Goal: Information Seeking & Learning: Learn about a topic

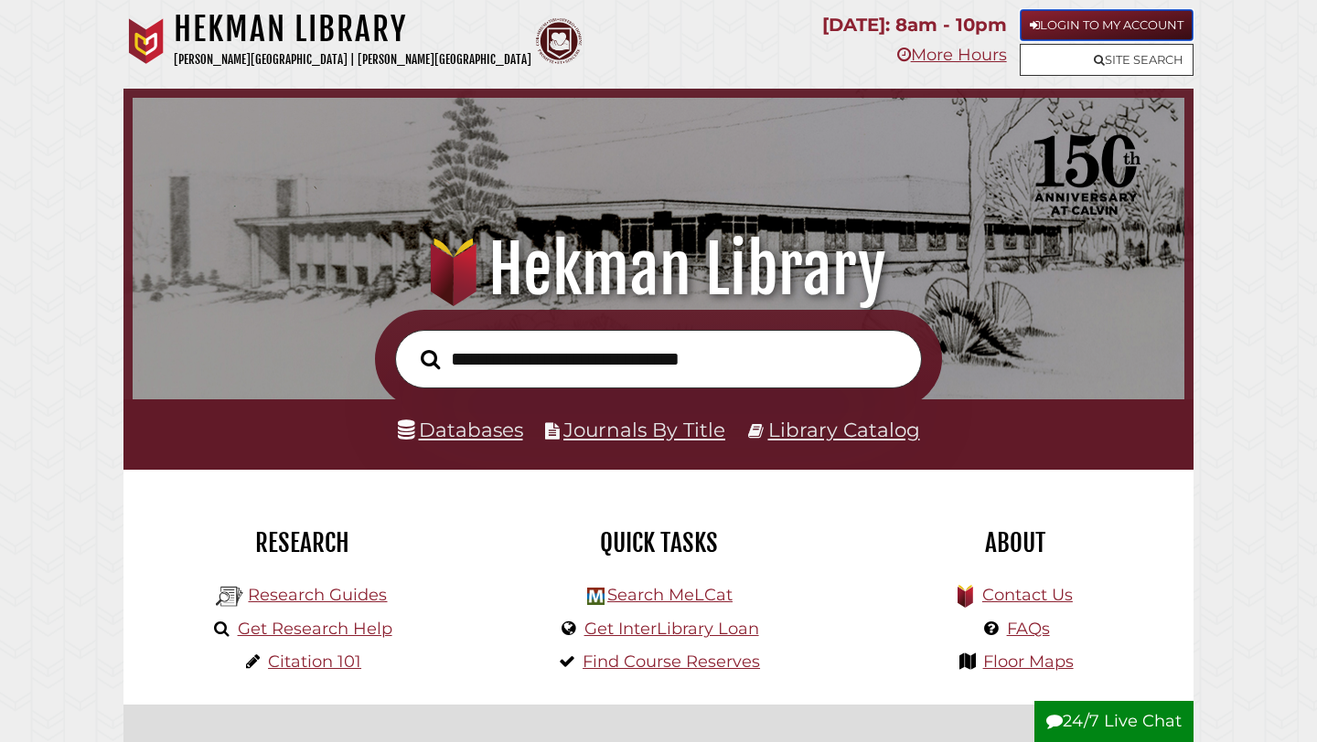
click at [1055, 27] on link "Login to My Account" at bounding box center [1106, 25] width 174 height 32
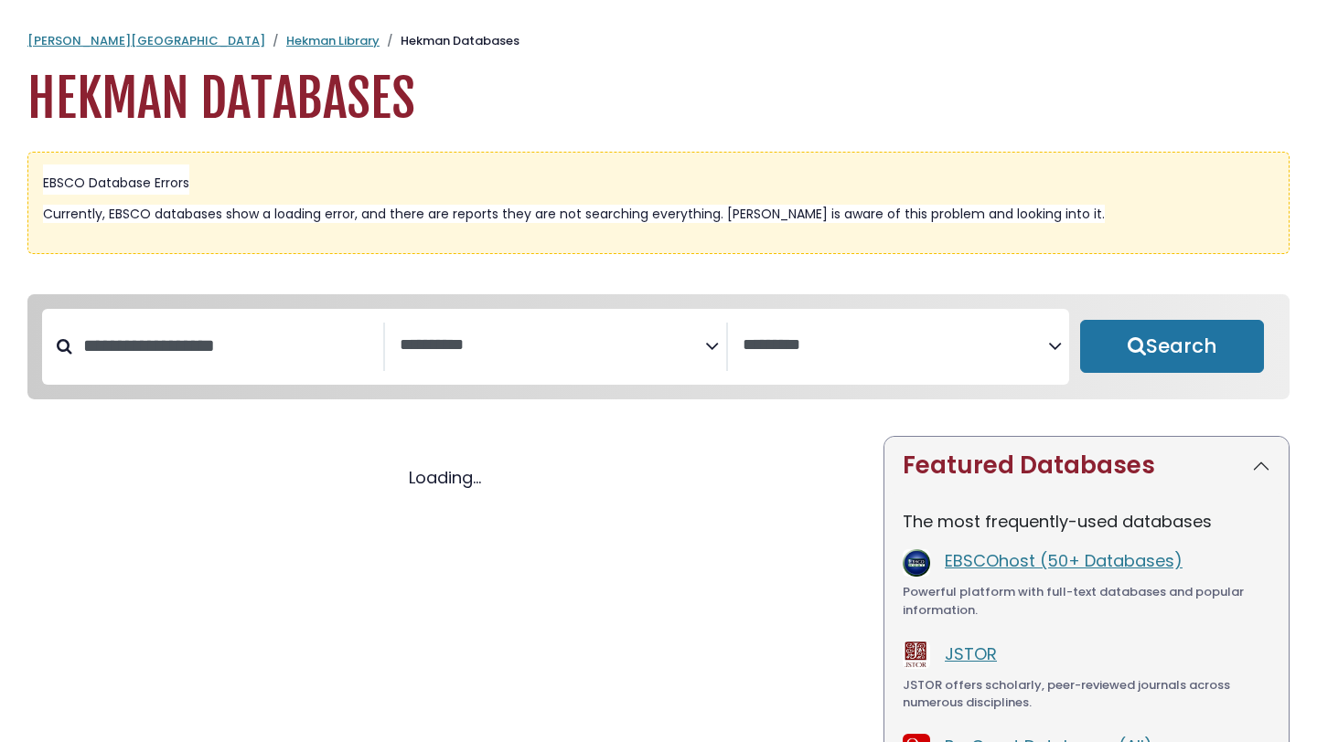
select select "Database Subject Filter"
select select "Database Vendors Filter"
select select "Database Subject Filter"
select select "Database Vendors Filter"
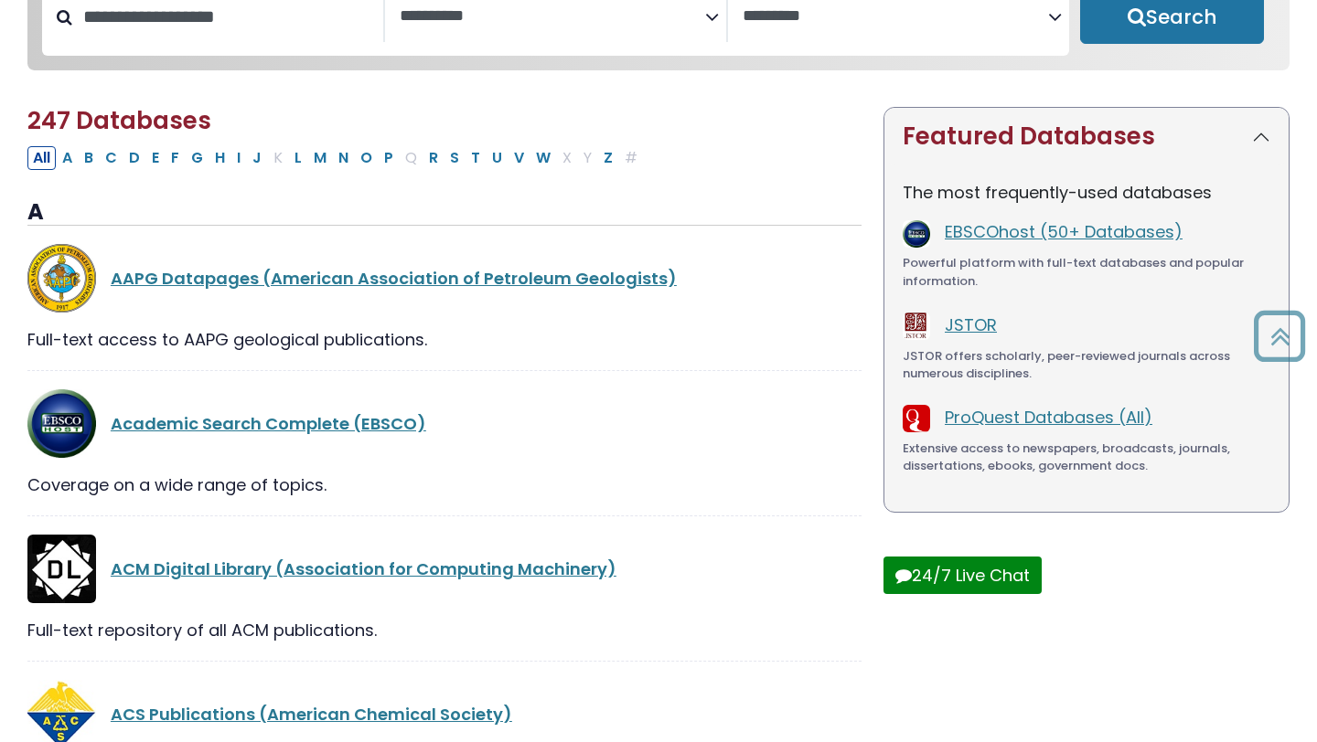
scroll to position [330, 0]
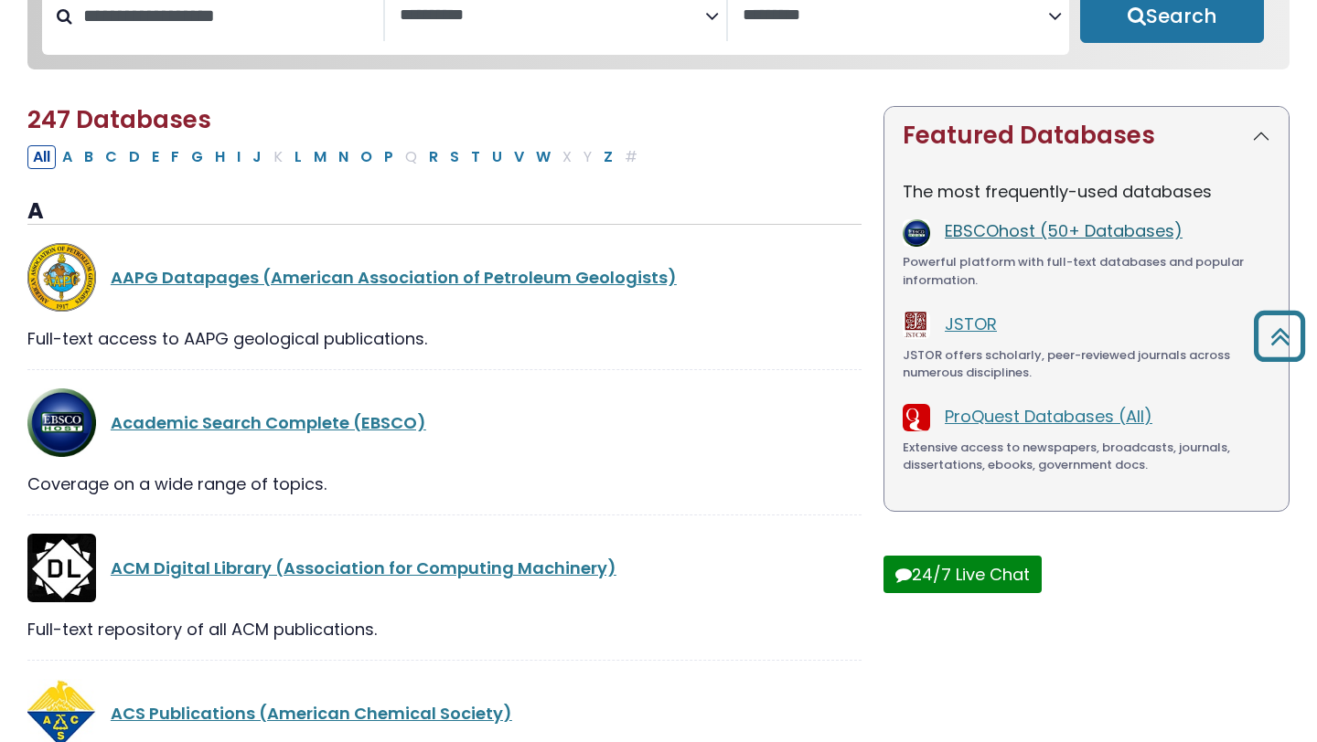
click at [982, 226] on link "EBSCOhost (50+ Databases)" at bounding box center [1063, 230] width 238 height 23
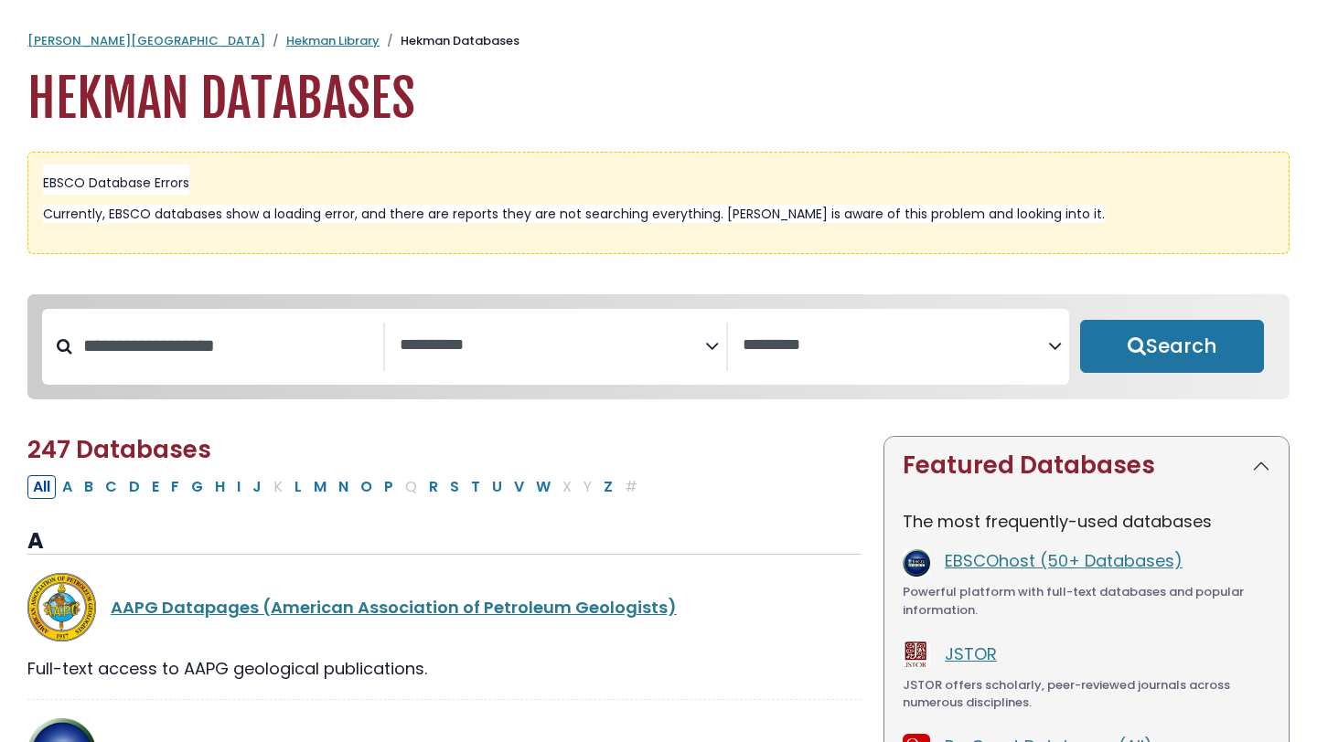
select select "Database Subject Filter"
select select "Database Vendors Filter"
click at [1000, 565] on link "EBSCOhost (50+ Databases)" at bounding box center [1063, 561] width 238 height 23
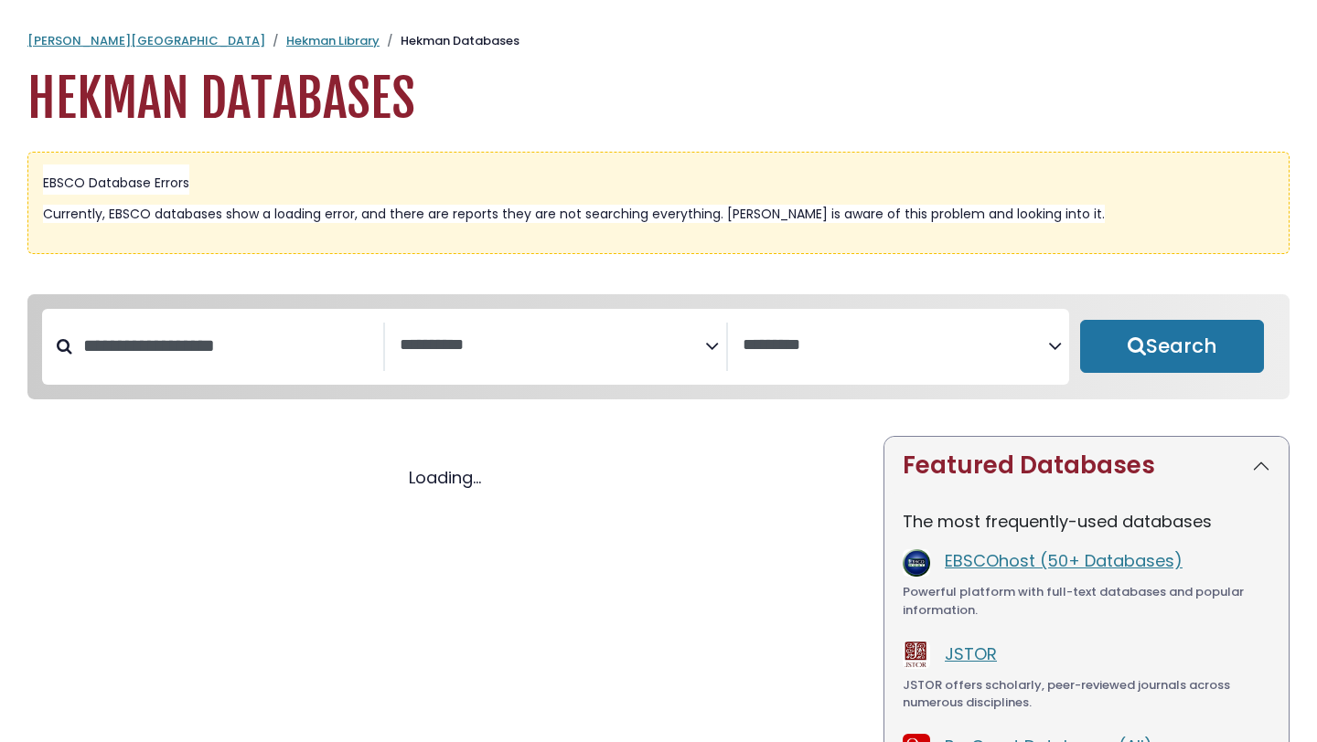
select select "Database Subject Filter"
select select "Database Vendors Filter"
select select "Database Subject Filter"
select select "Database Vendors Filter"
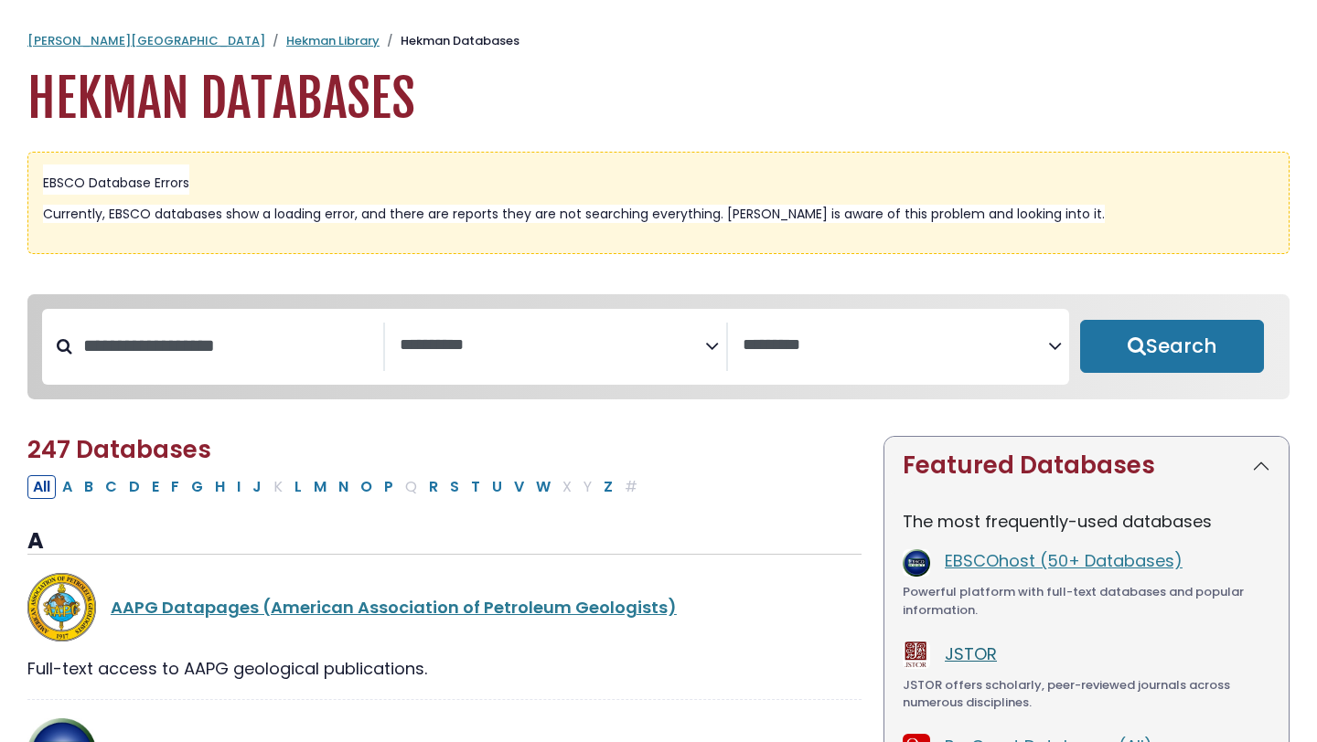
click at [967, 656] on link "JSTOR" at bounding box center [970, 654] width 52 height 23
